Goal: Find specific page/section: Find specific page/section

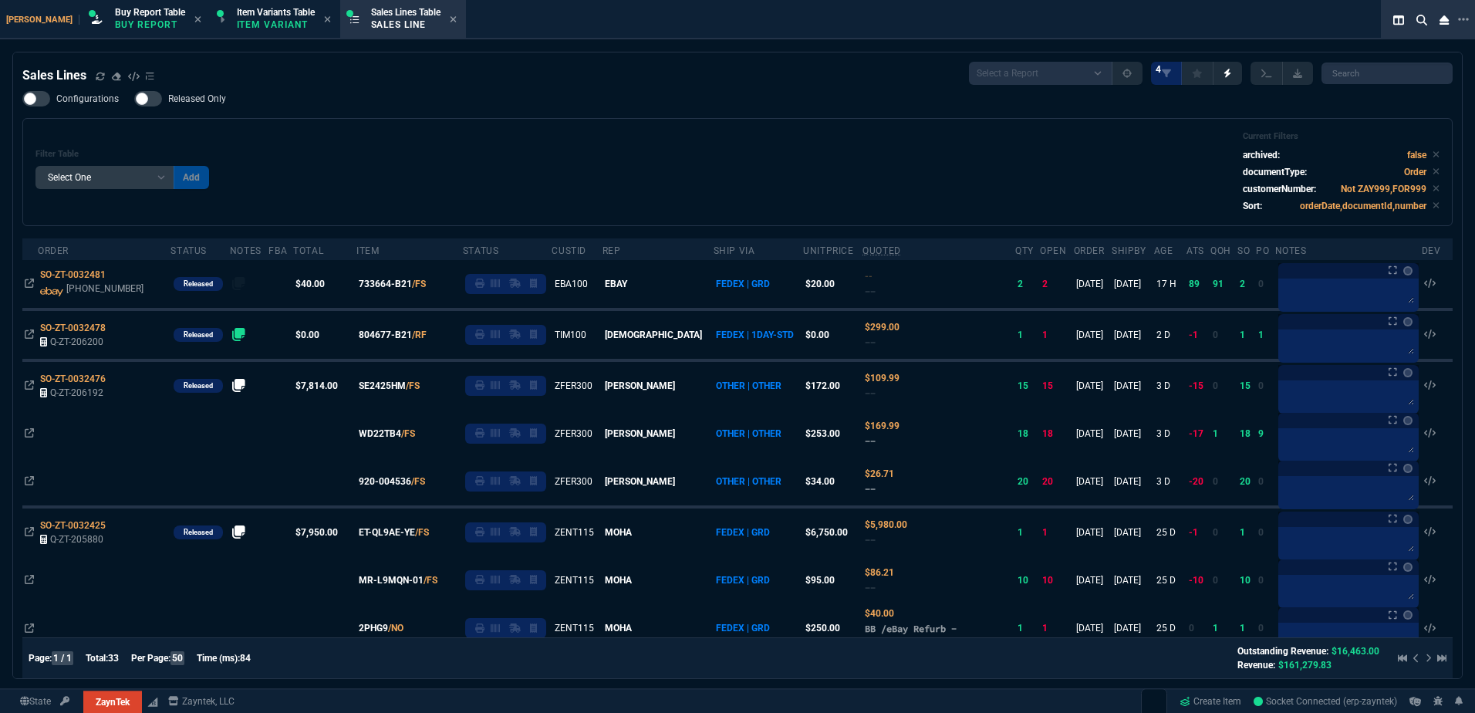
select select "1: BROV"
select select
click at [764, 120] on div "Filter Table Select One Add Filter () Age () ATS () Cond (itemVariantCode) Cust…" at bounding box center [737, 172] width 1430 height 108
click at [265, 21] on p "Item Variant" at bounding box center [275, 25] width 77 height 12
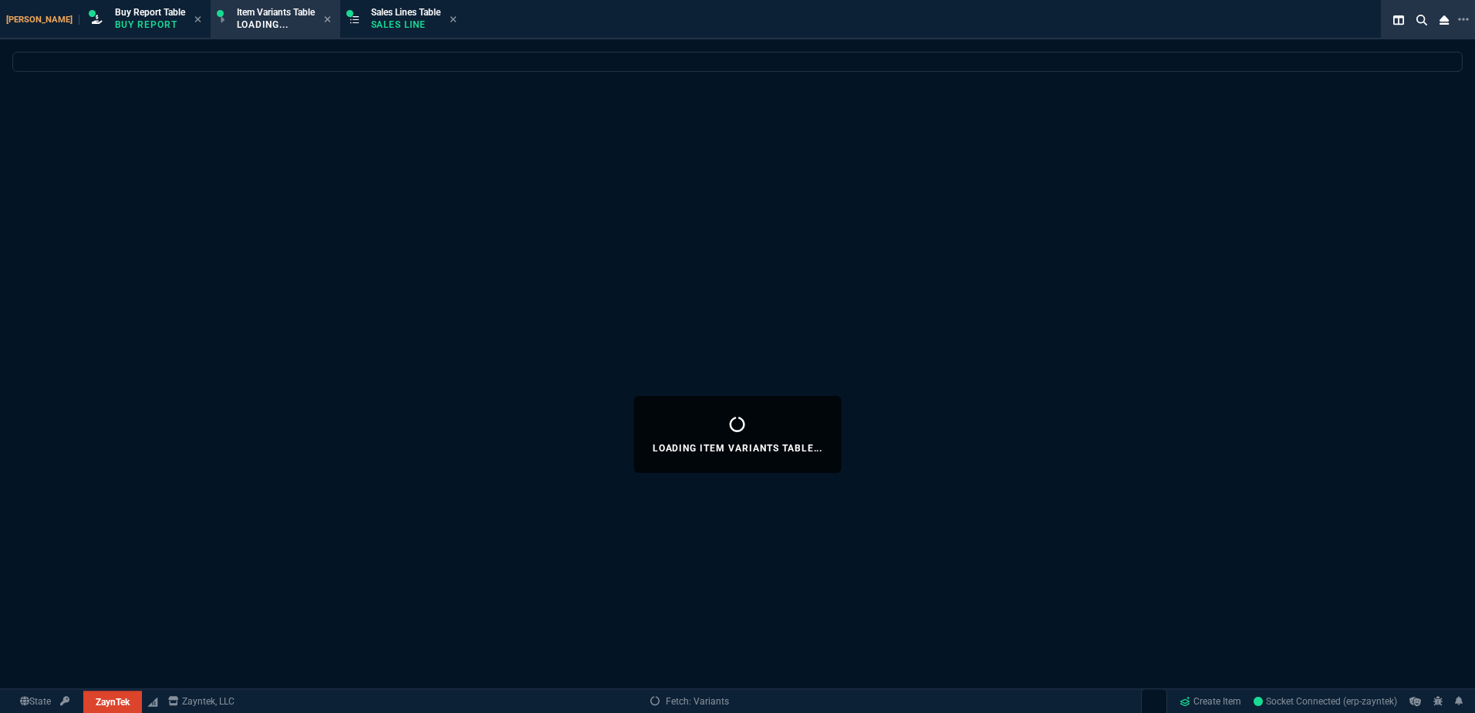
select select
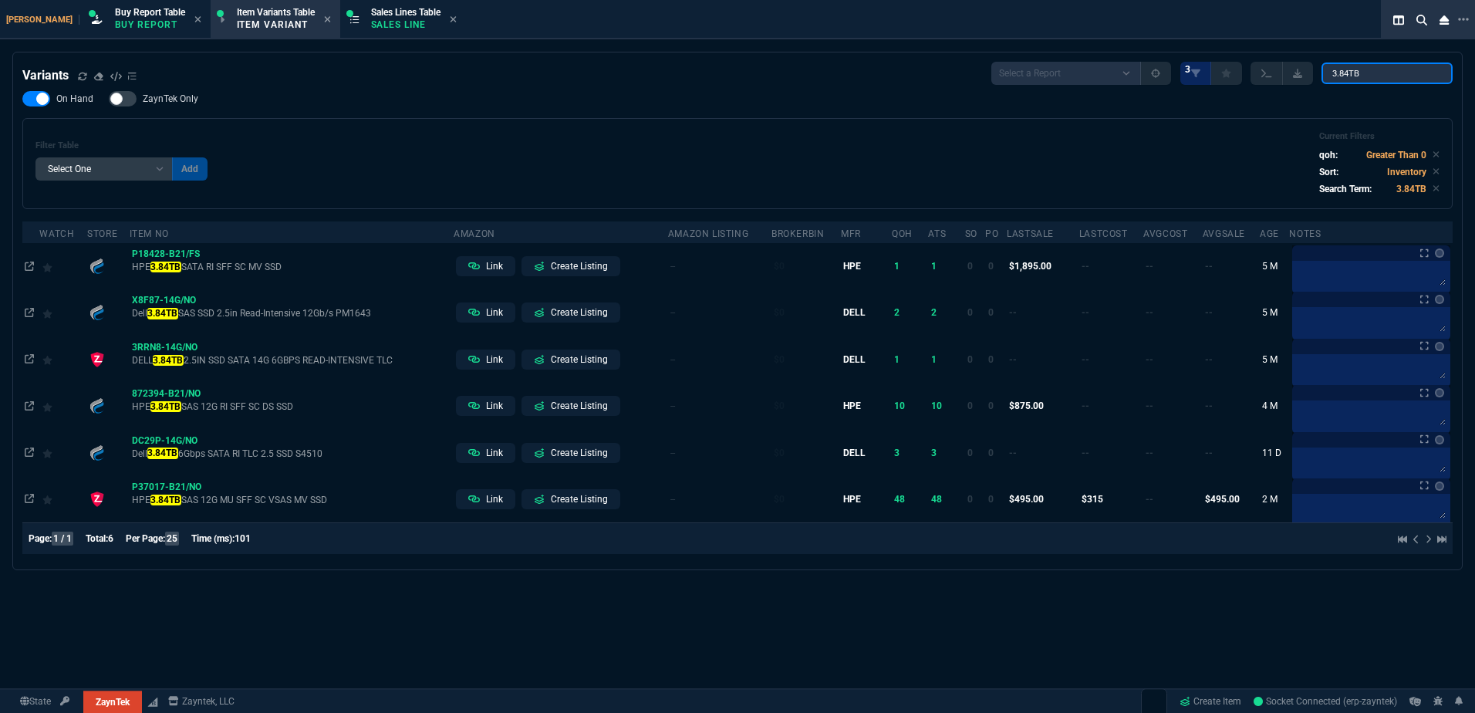
click at [1383, 76] on input "3.84TB" at bounding box center [1386, 73] width 131 height 22
drag, startPoint x: 1383, startPoint y: 76, endPoint x: 1300, endPoint y: 75, distance: 82.5
click at [1300, 75] on div "Select a Report ProblemInventory-7-17-23 BrokerBin22 Listed On Amazon Stock not…" at bounding box center [1221, 73] width 461 height 23
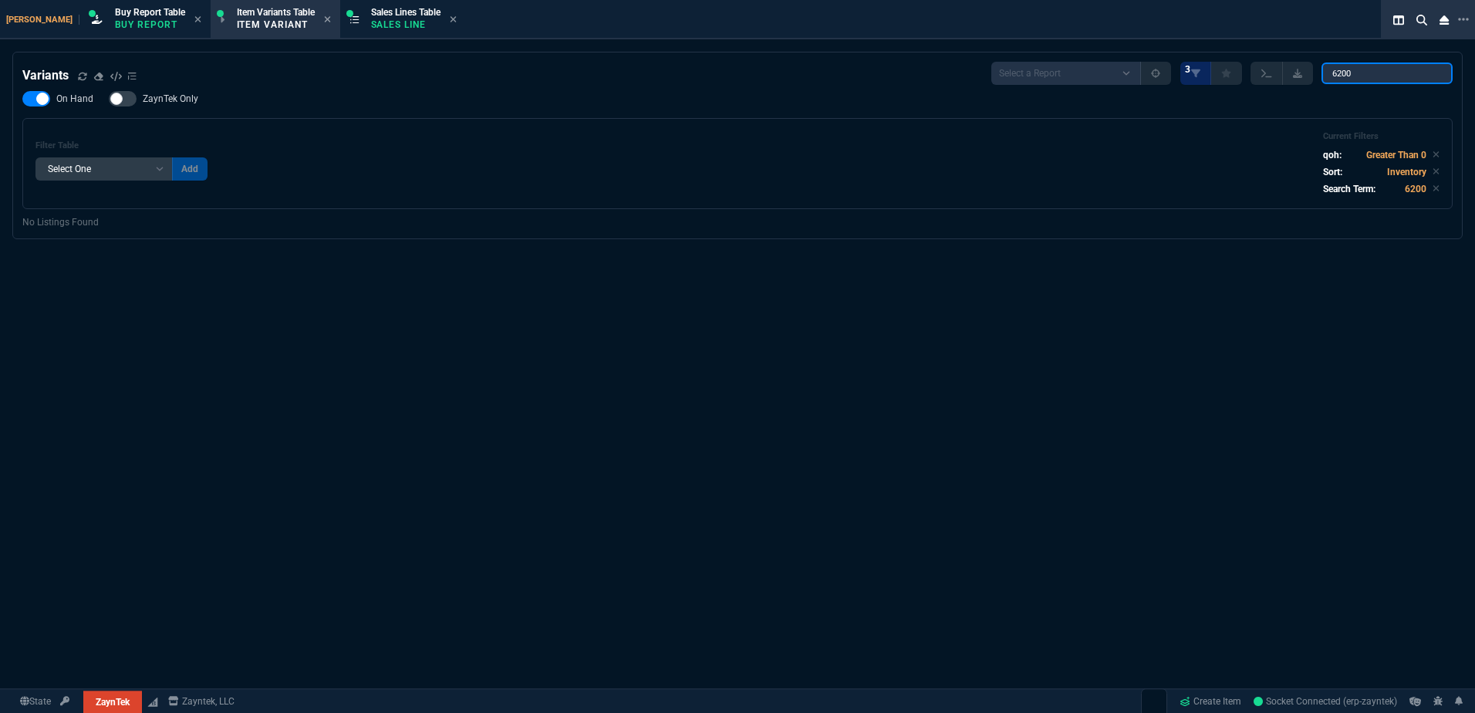
type input "6200"
click at [905, 73] on div "Variants Select a Report ProblemInventory-7-17-23 BrokerBin22 Listed On Amazon …" at bounding box center [737, 73] width 1430 height 23
click at [1346, 69] on input "6200" at bounding box center [1386, 73] width 131 height 22
click at [1348, 69] on input "6200" at bounding box center [1386, 73] width 131 height 22
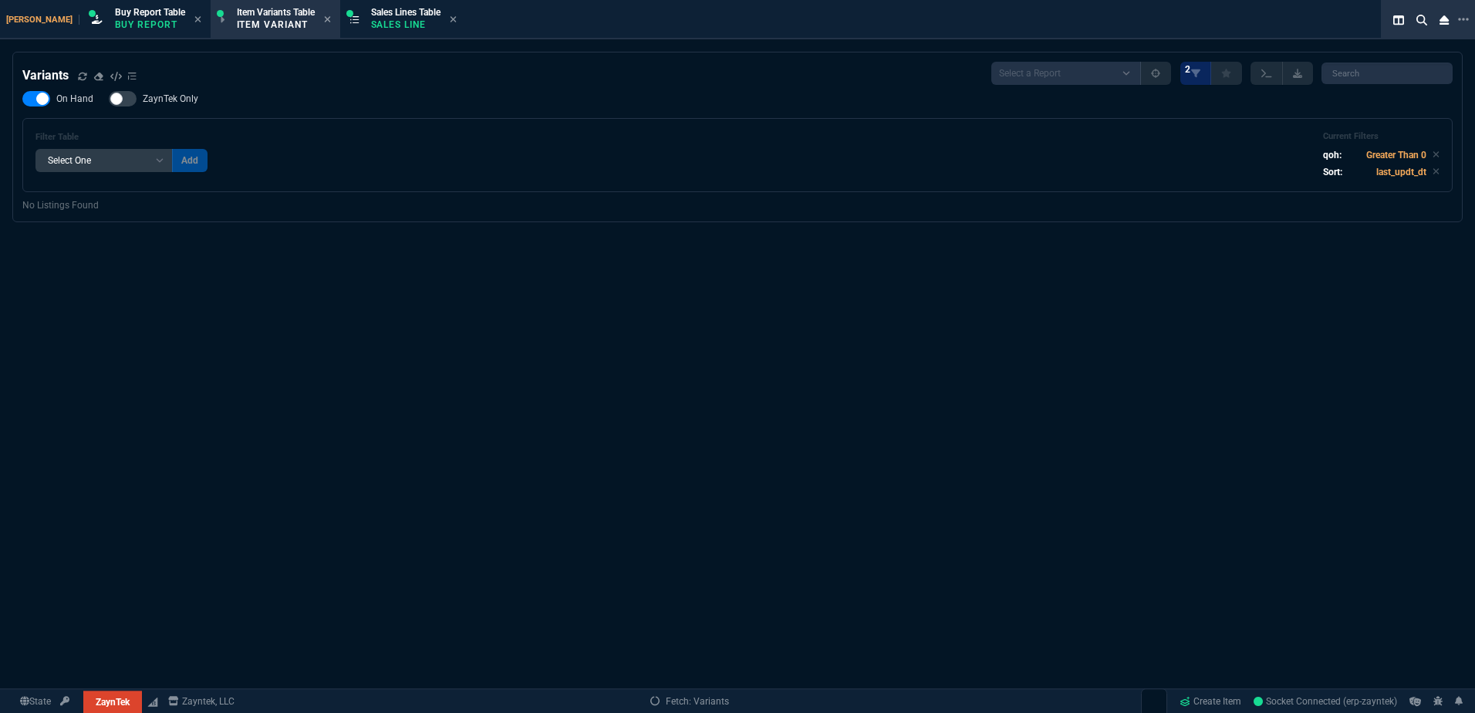
click at [383, 106] on div "On Hand ZaynTek Only Filter Table Select One Add Filter () Age (daysAgo) Amazon…" at bounding box center [737, 141] width 1430 height 101
click at [371, 22] on p "Sales Line" at bounding box center [405, 25] width 69 height 12
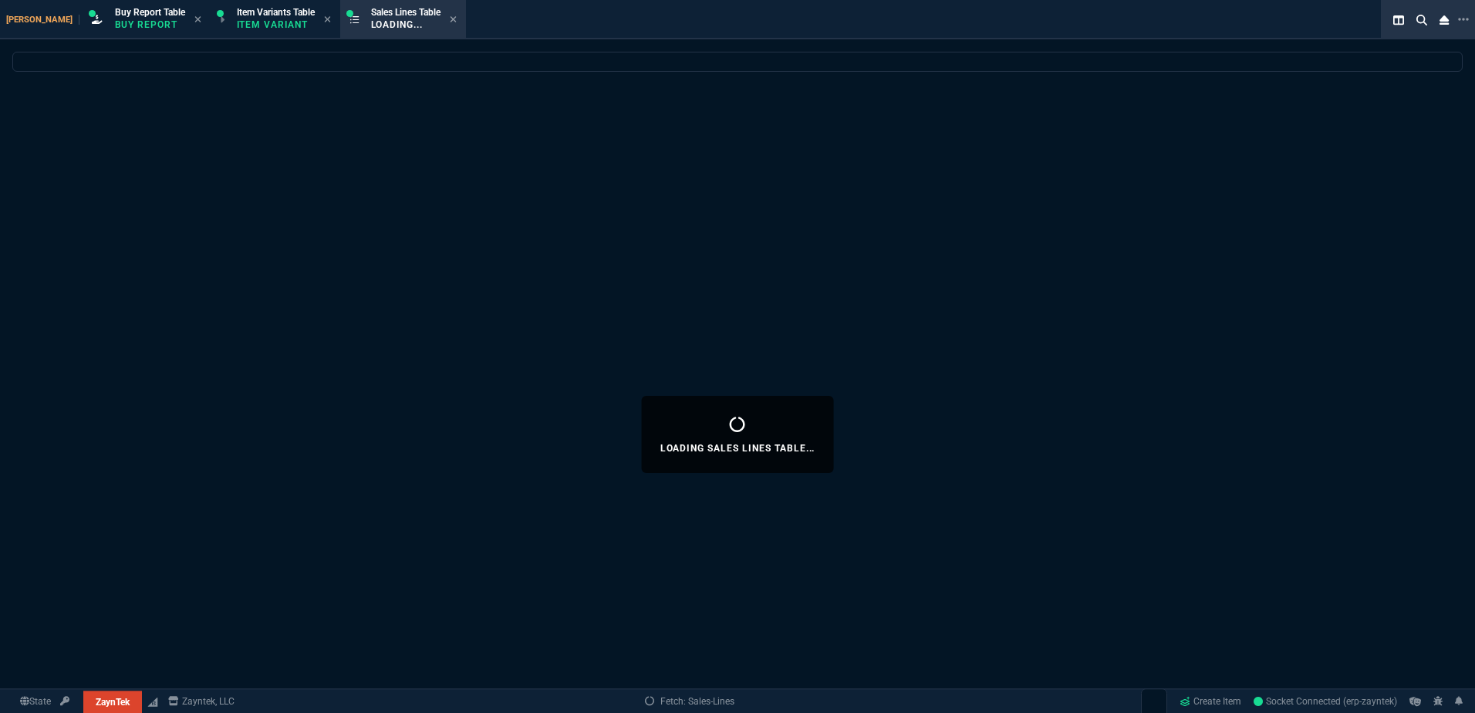
select select
